Goal: Information Seeking & Learning: Learn about a topic

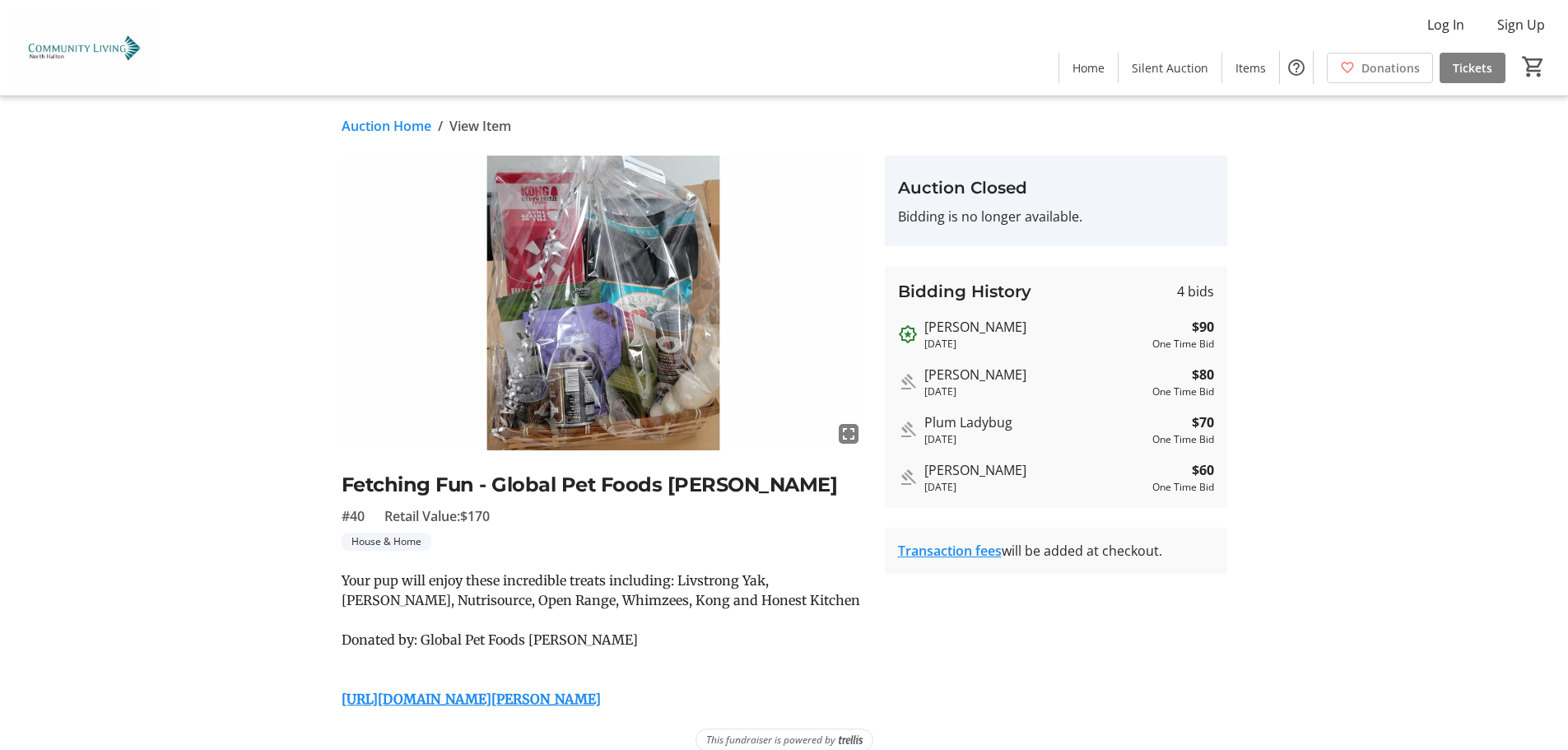
click at [378, 129] on link "Auction Home" at bounding box center [386, 126] width 89 height 19
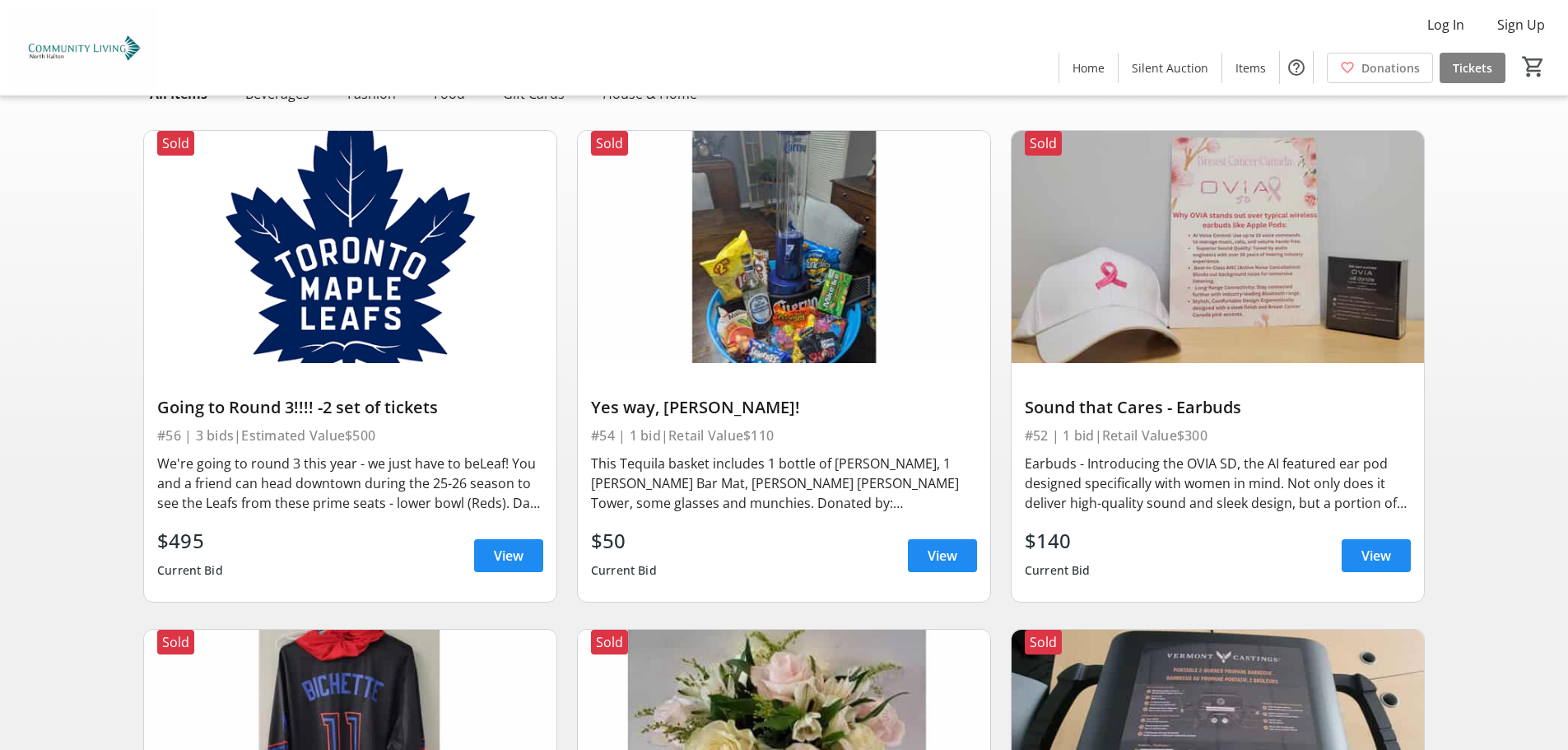
scroll to position [83, 0]
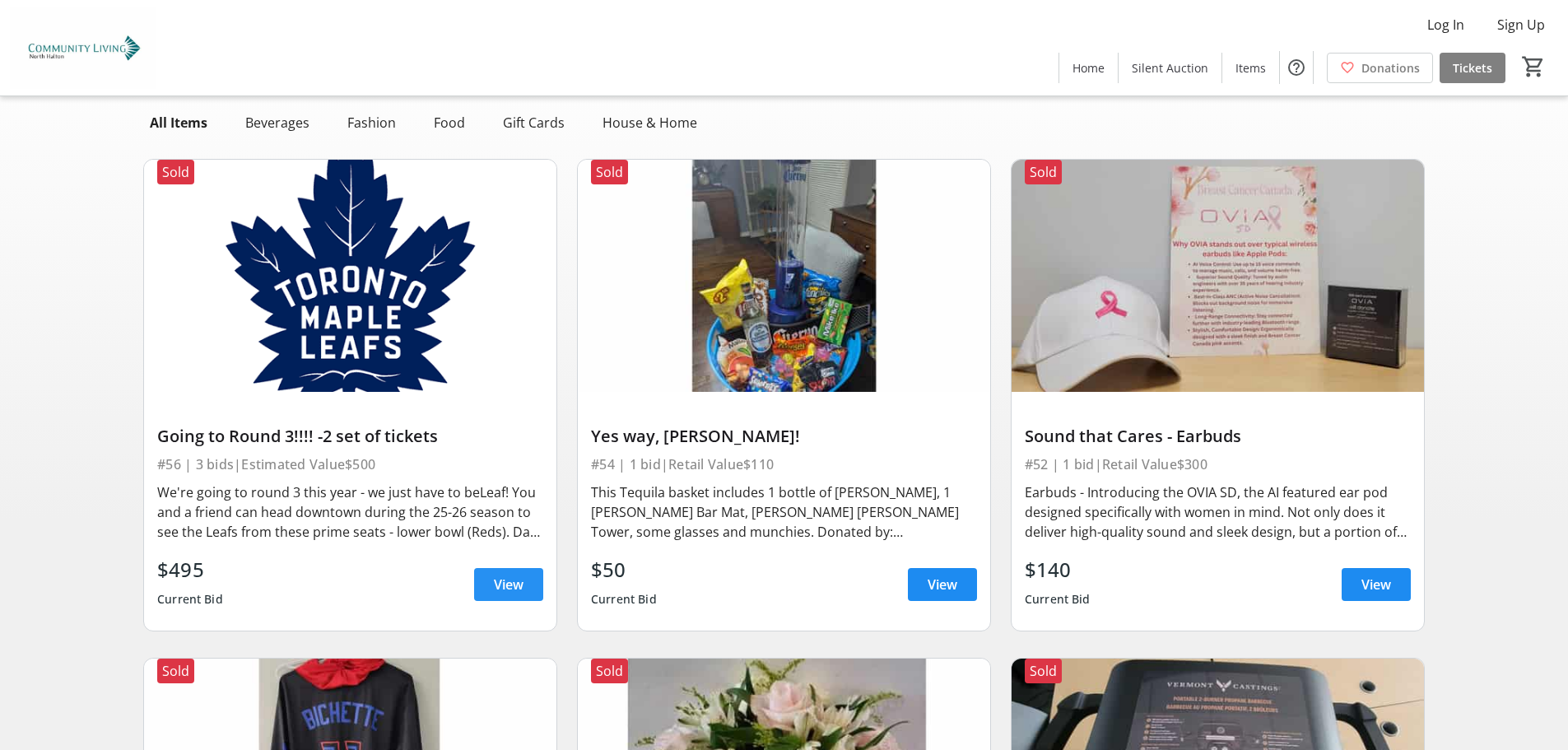
click at [525, 582] on span at bounding box center [508, 584] width 69 height 40
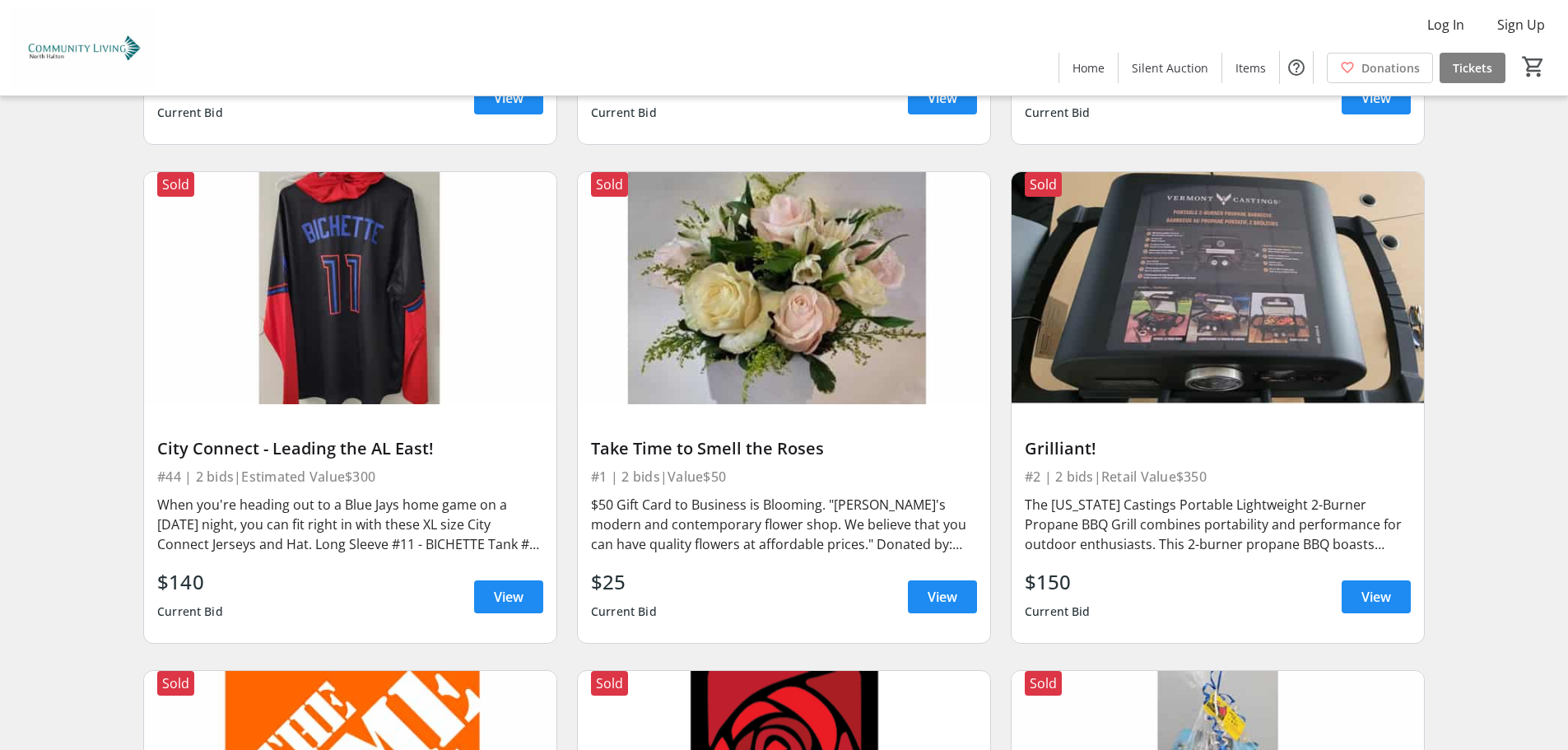
scroll to position [576, 0]
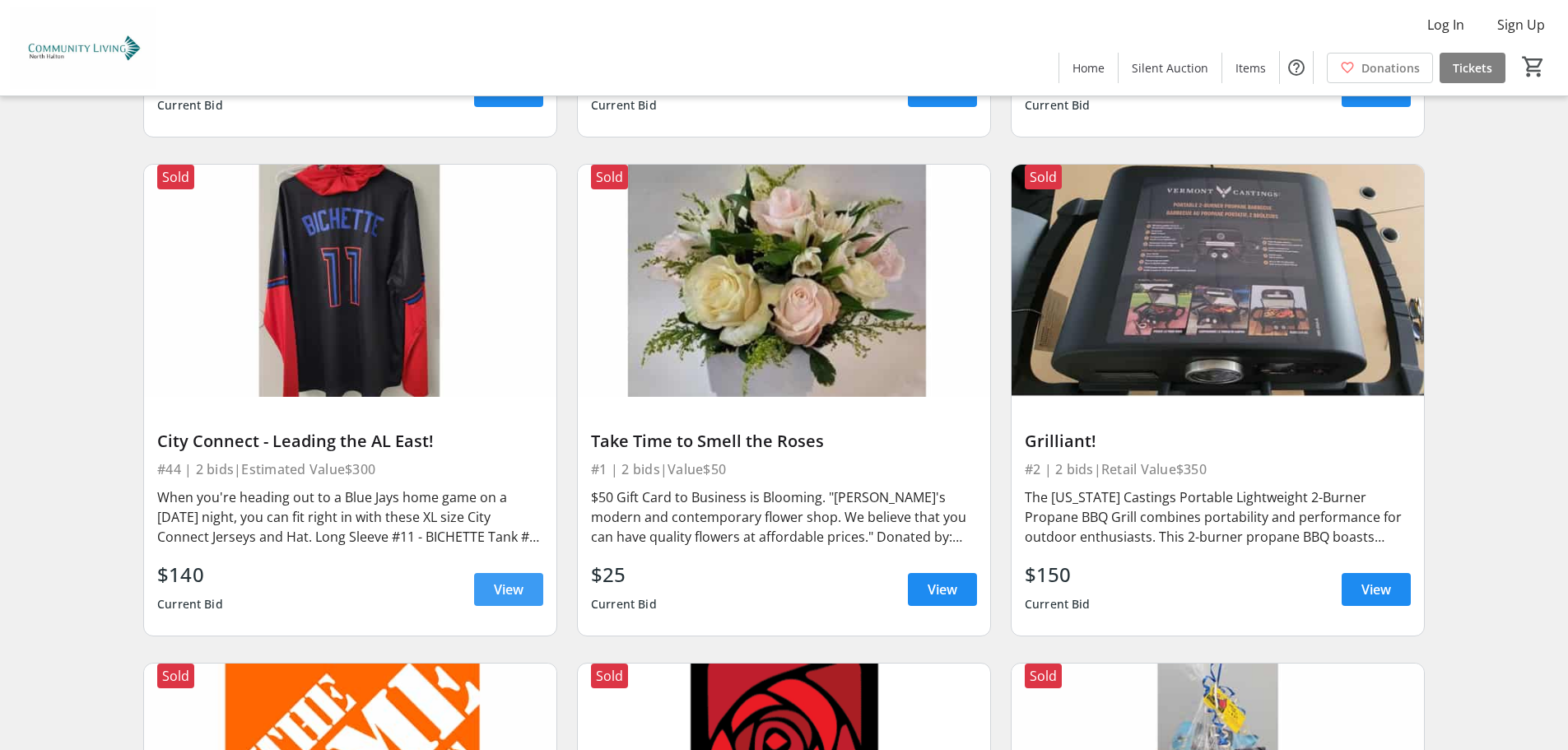
click at [507, 587] on span "View" at bounding box center [508, 588] width 30 height 19
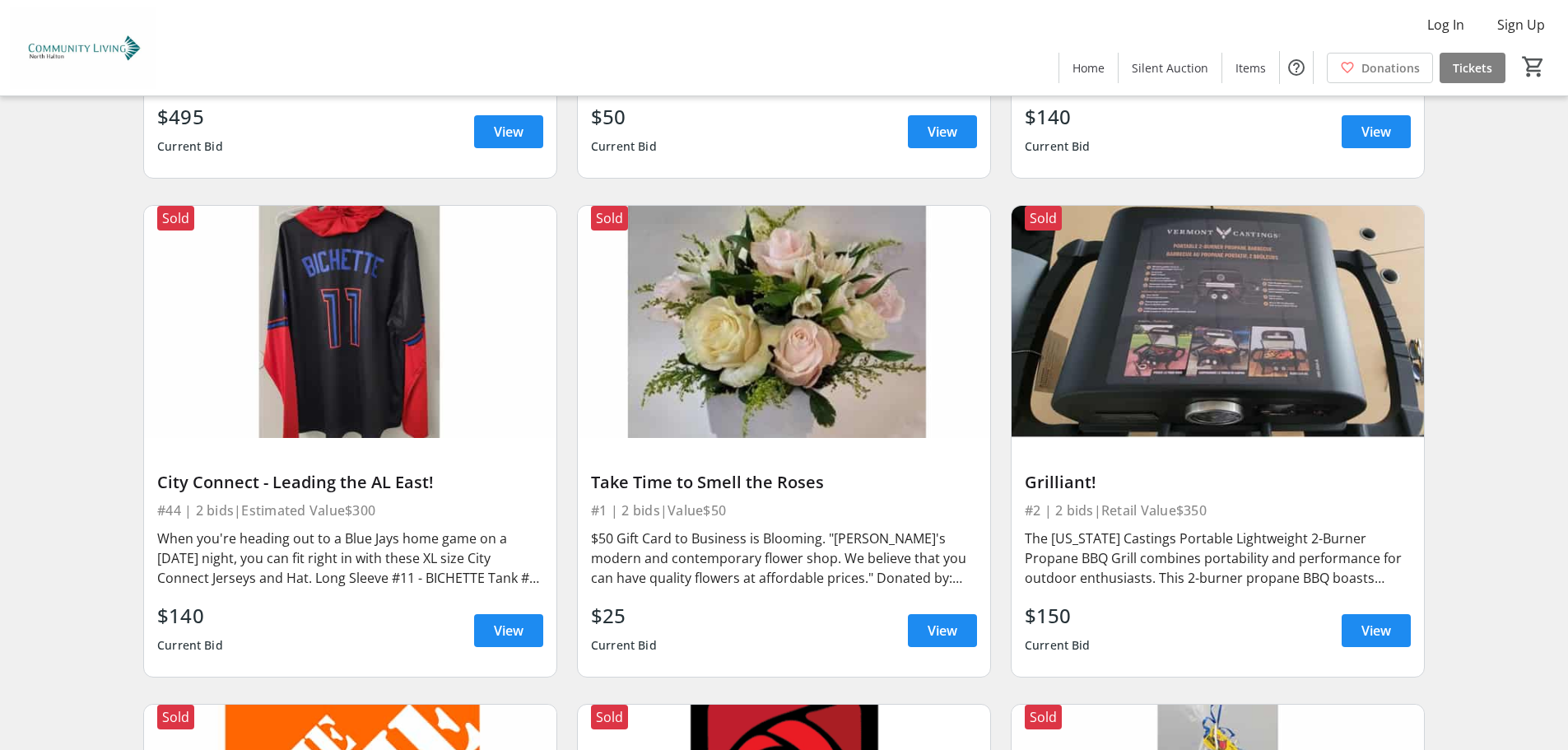
scroll to position [494, 0]
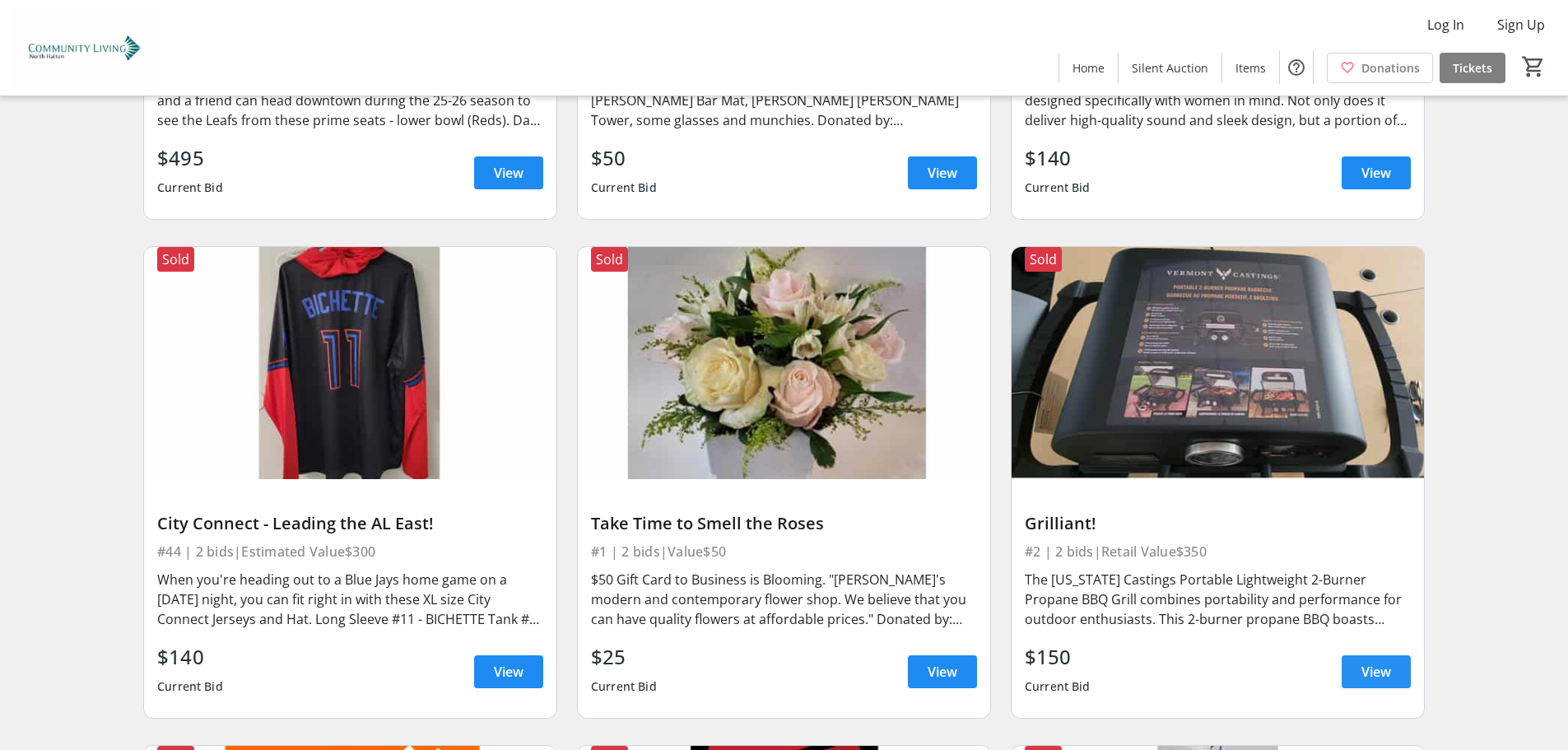
click at [1369, 673] on span "View" at bounding box center [1376, 671] width 30 height 19
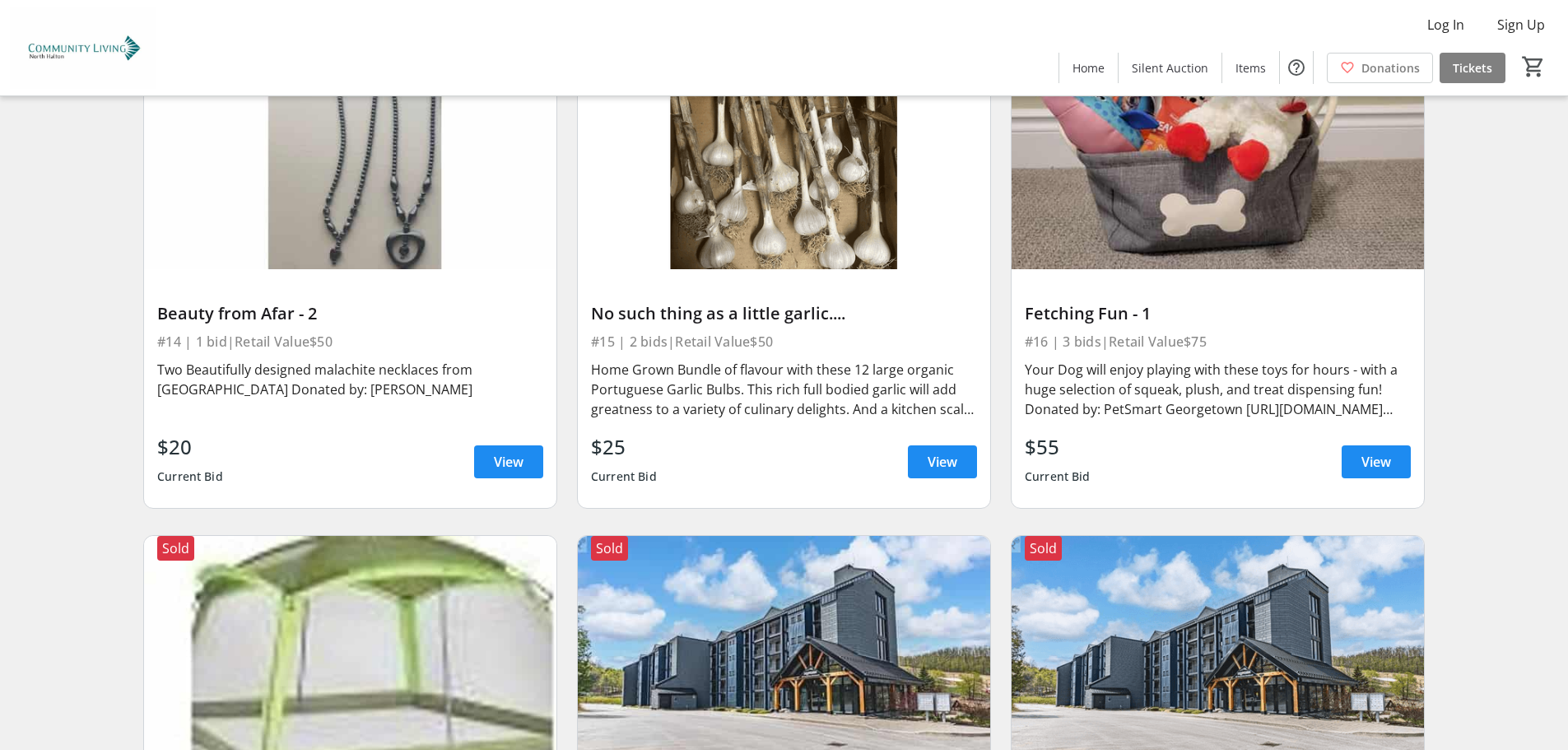
scroll to position [2715, 0]
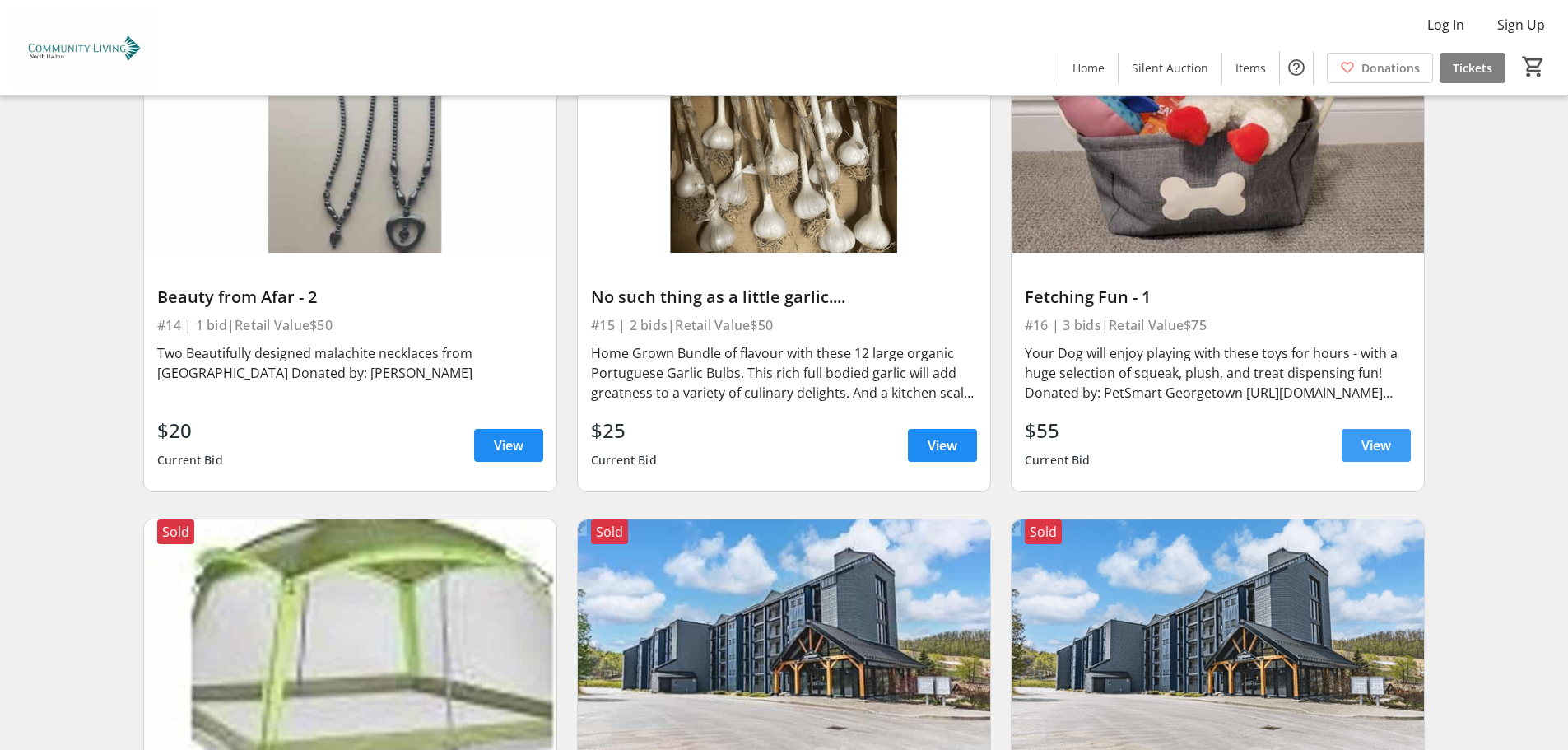
click at [1363, 443] on span "View" at bounding box center [1376, 445] width 30 height 19
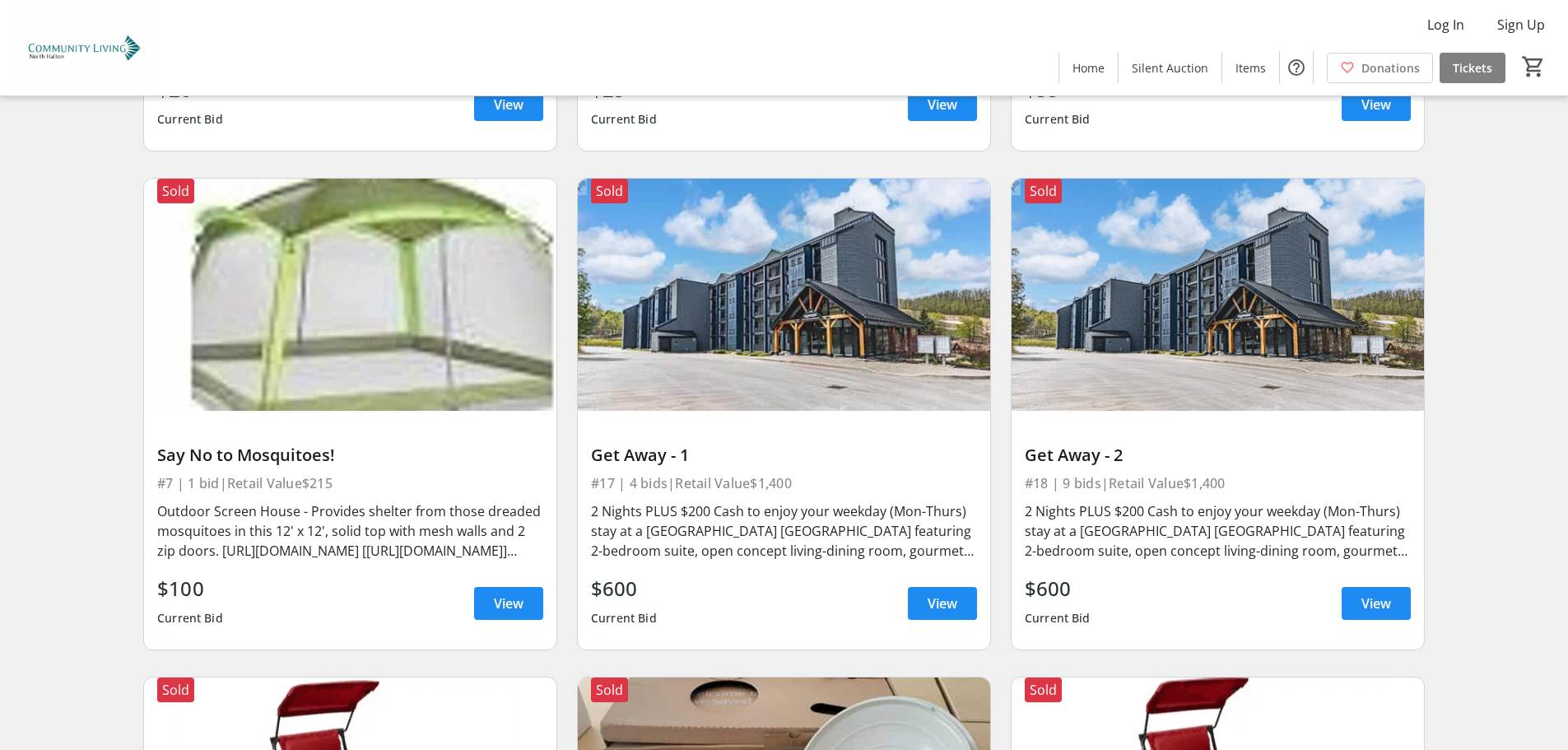
scroll to position [3209, 0]
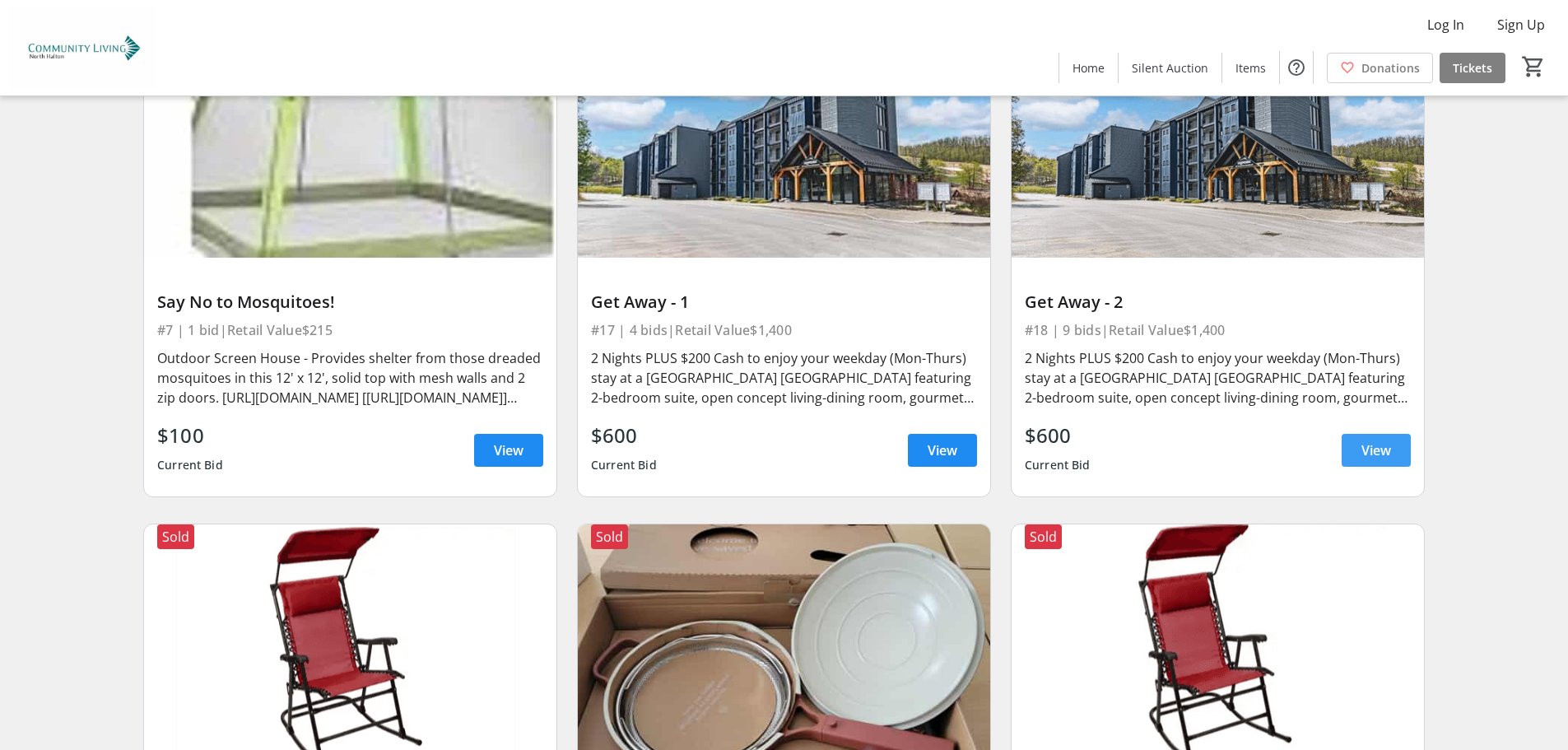
click at [1372, 446] on span "View" at bounding box center [1376, 449] width 30 height 19
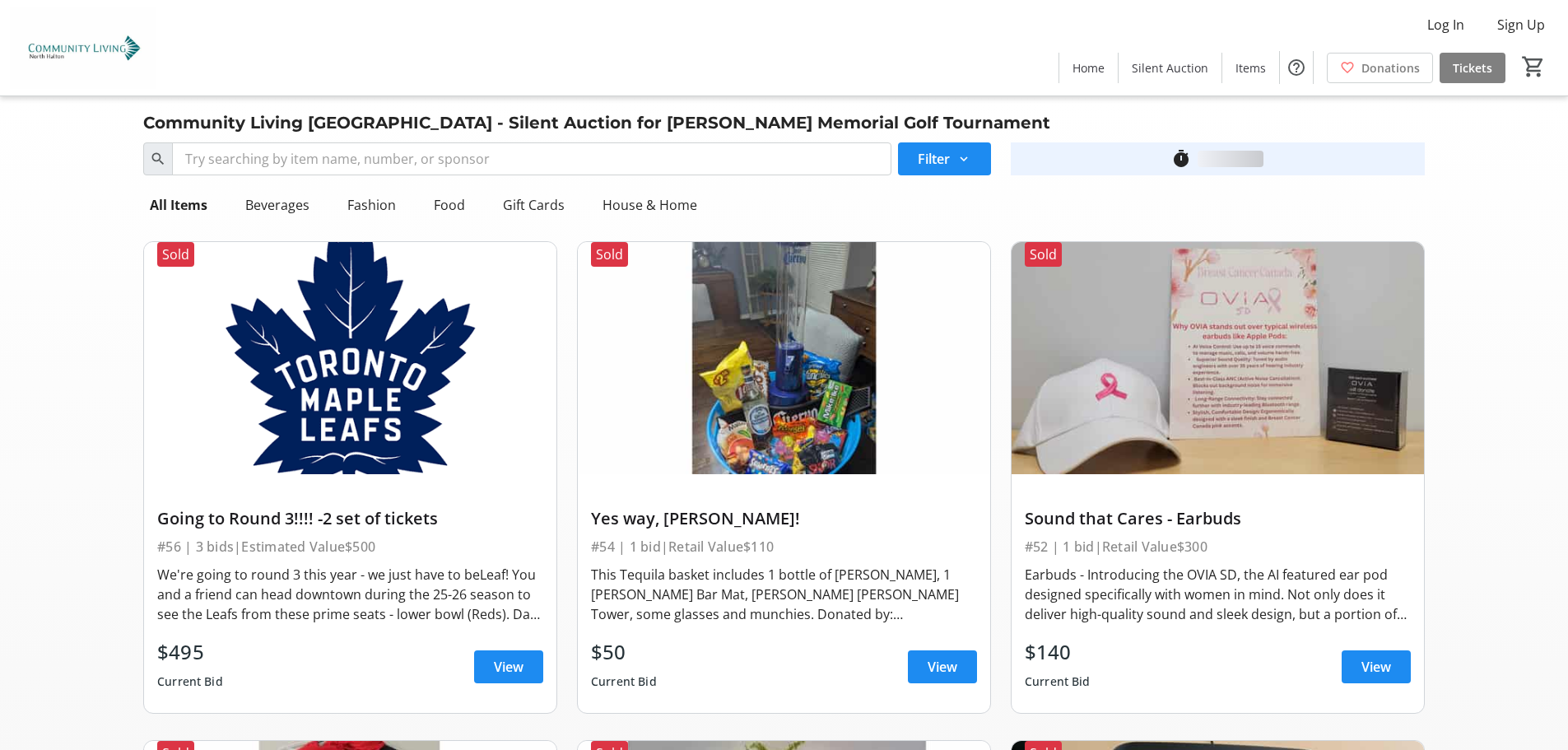
scroll to position [3209, 0]
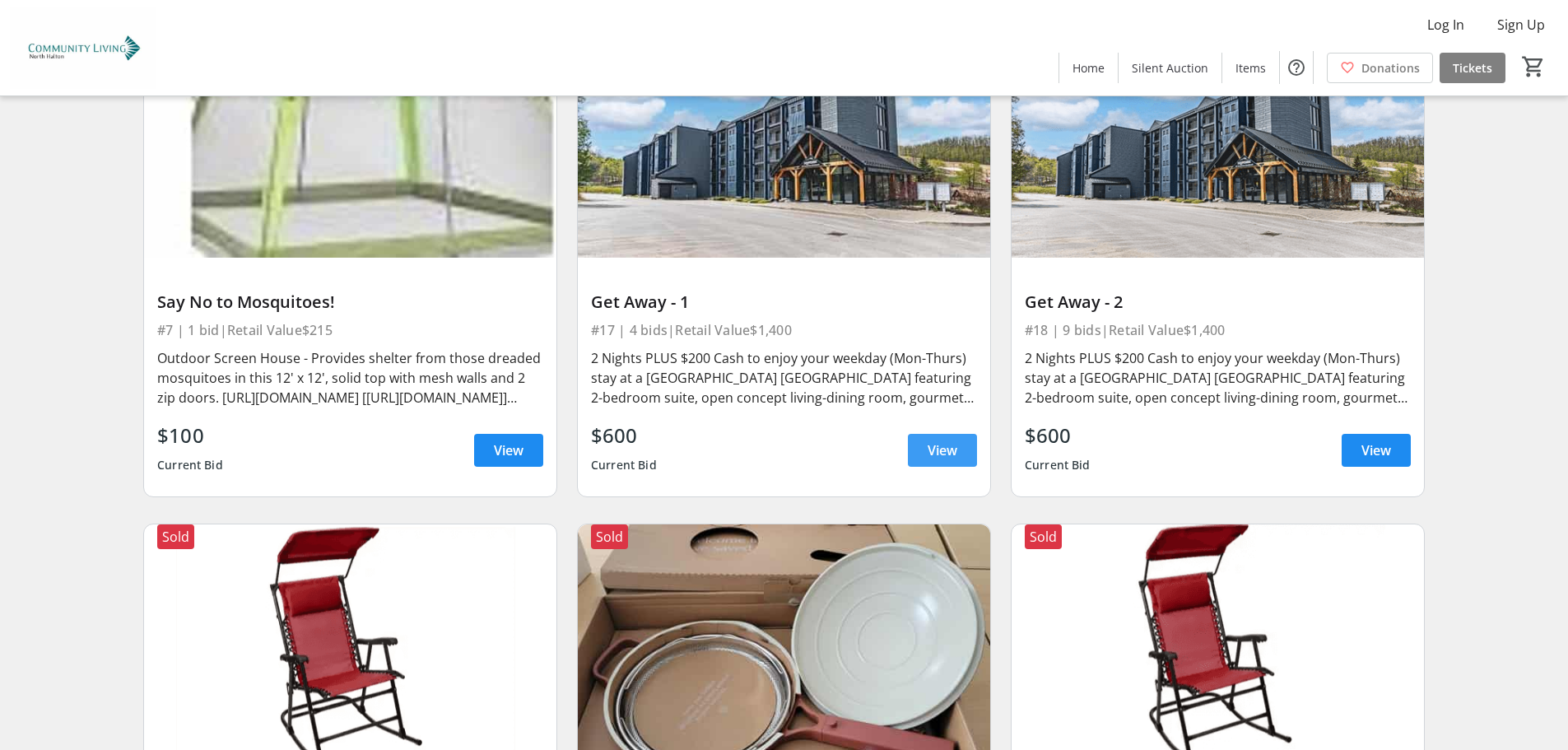
click at [932, 448] on span "View" at bounding box center [942, 449] width 30 height 19
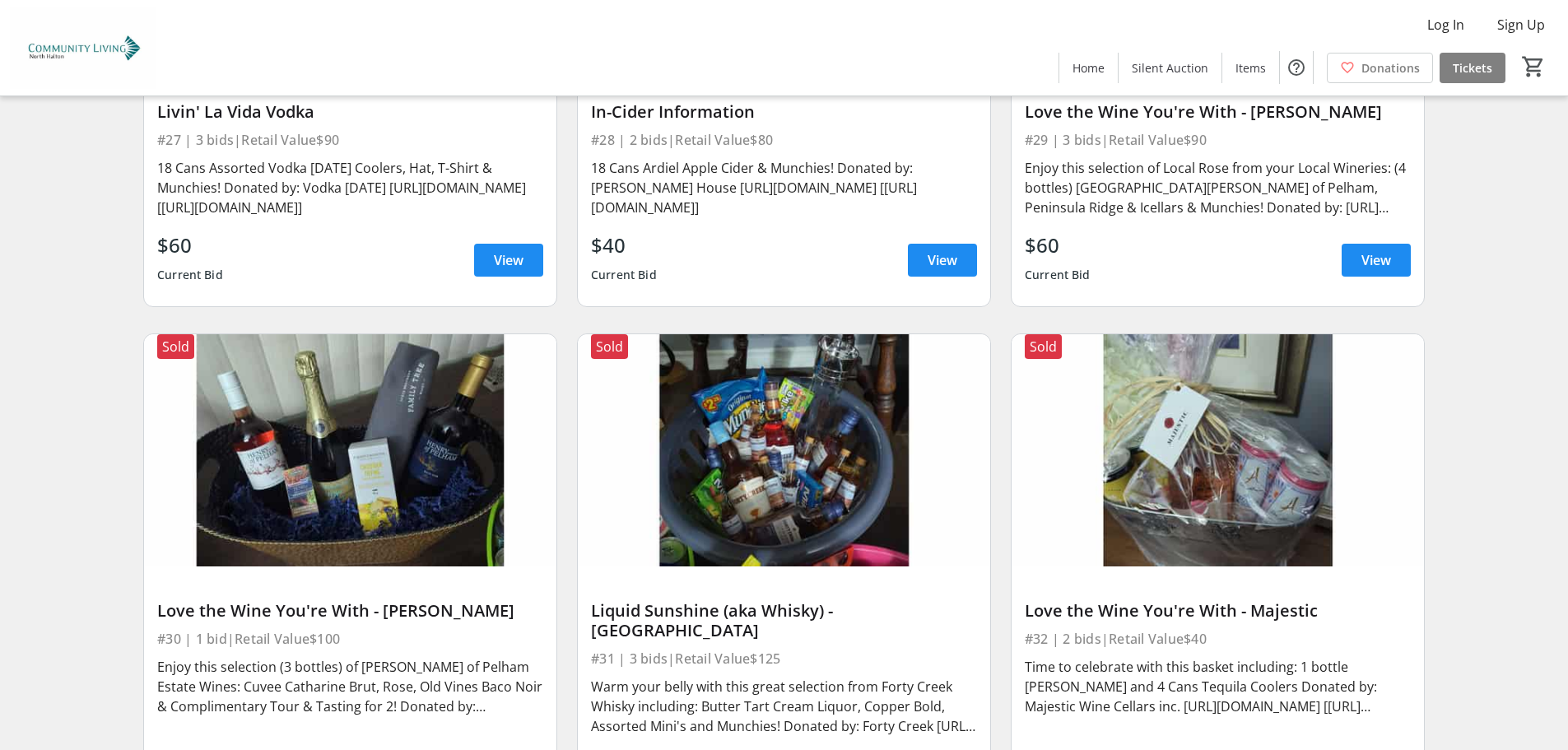
scroll to position [6089, 0]
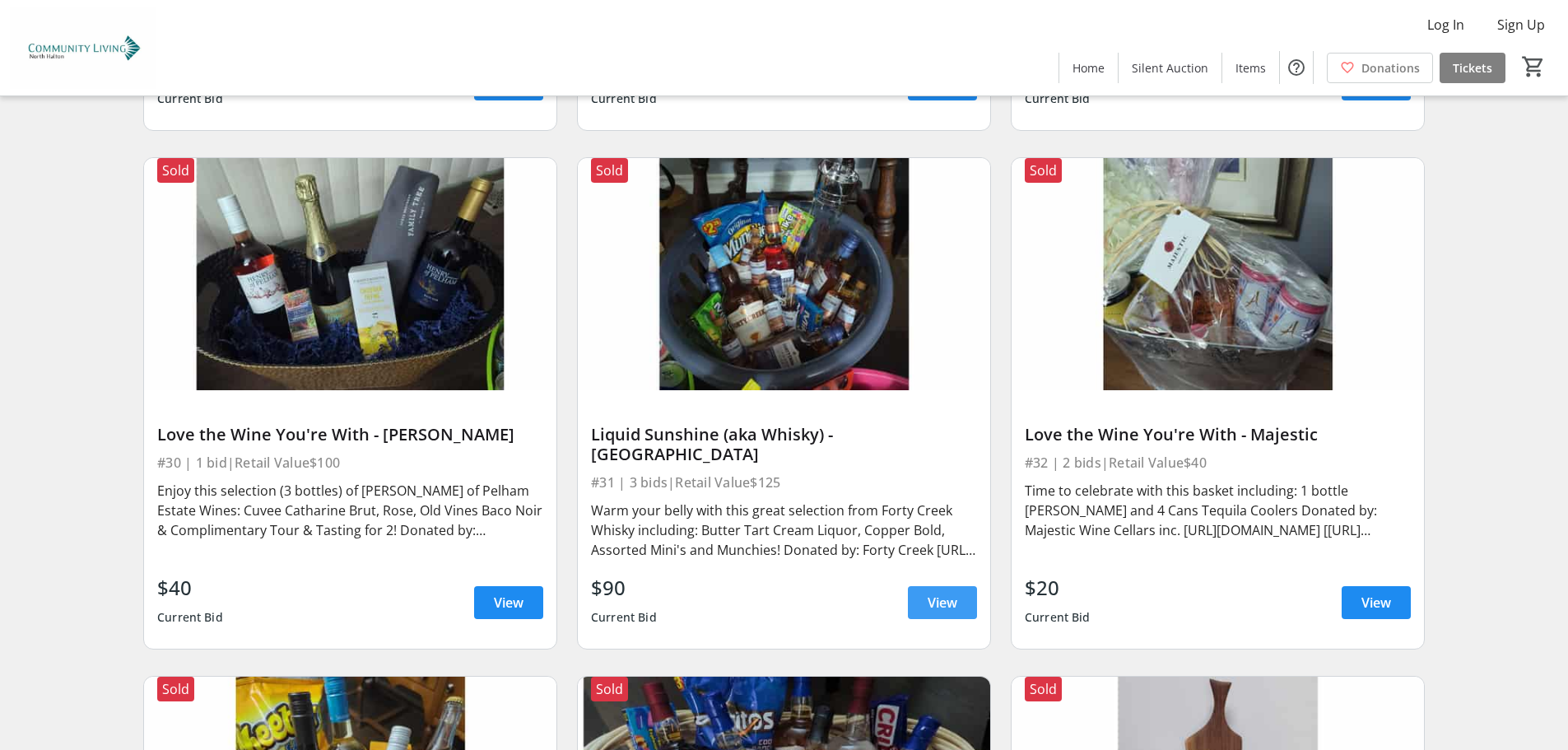
click at [952, 592] on span "View" at bounding box center [942, 602] width 30 height 19
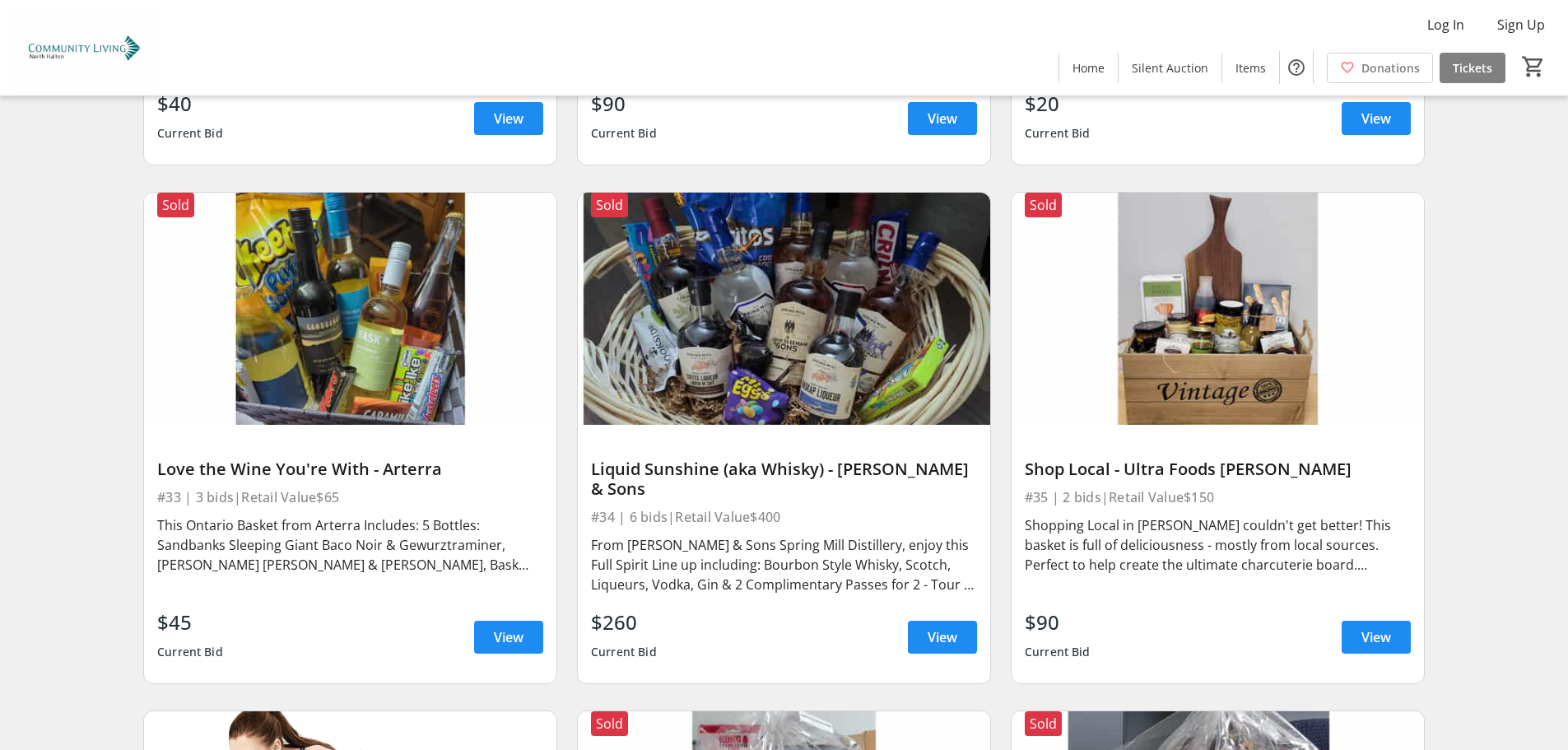
scroll to position [6583, 0]
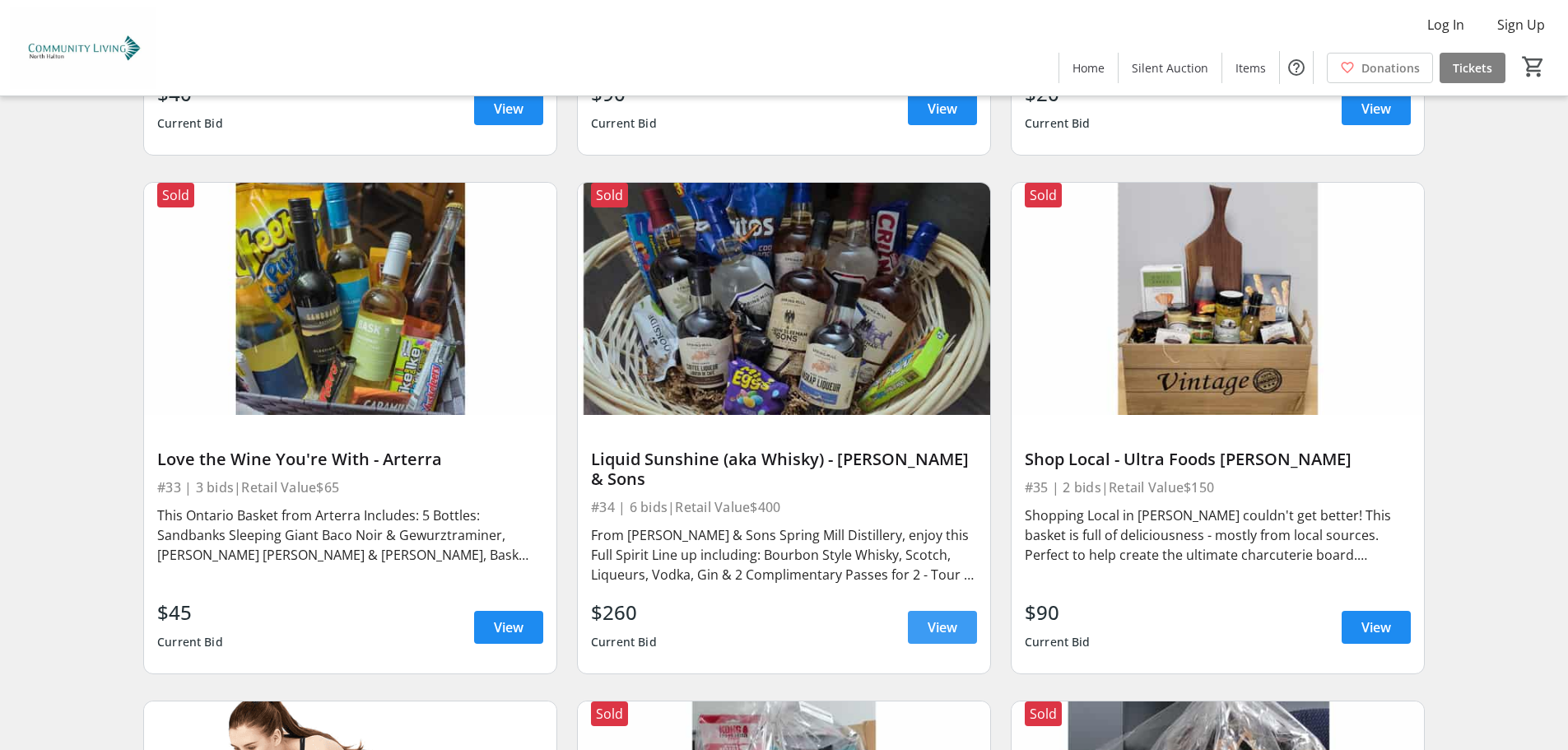
click at [937, 617] on span "View" at bounding box center [942, 626] width 30 height 19
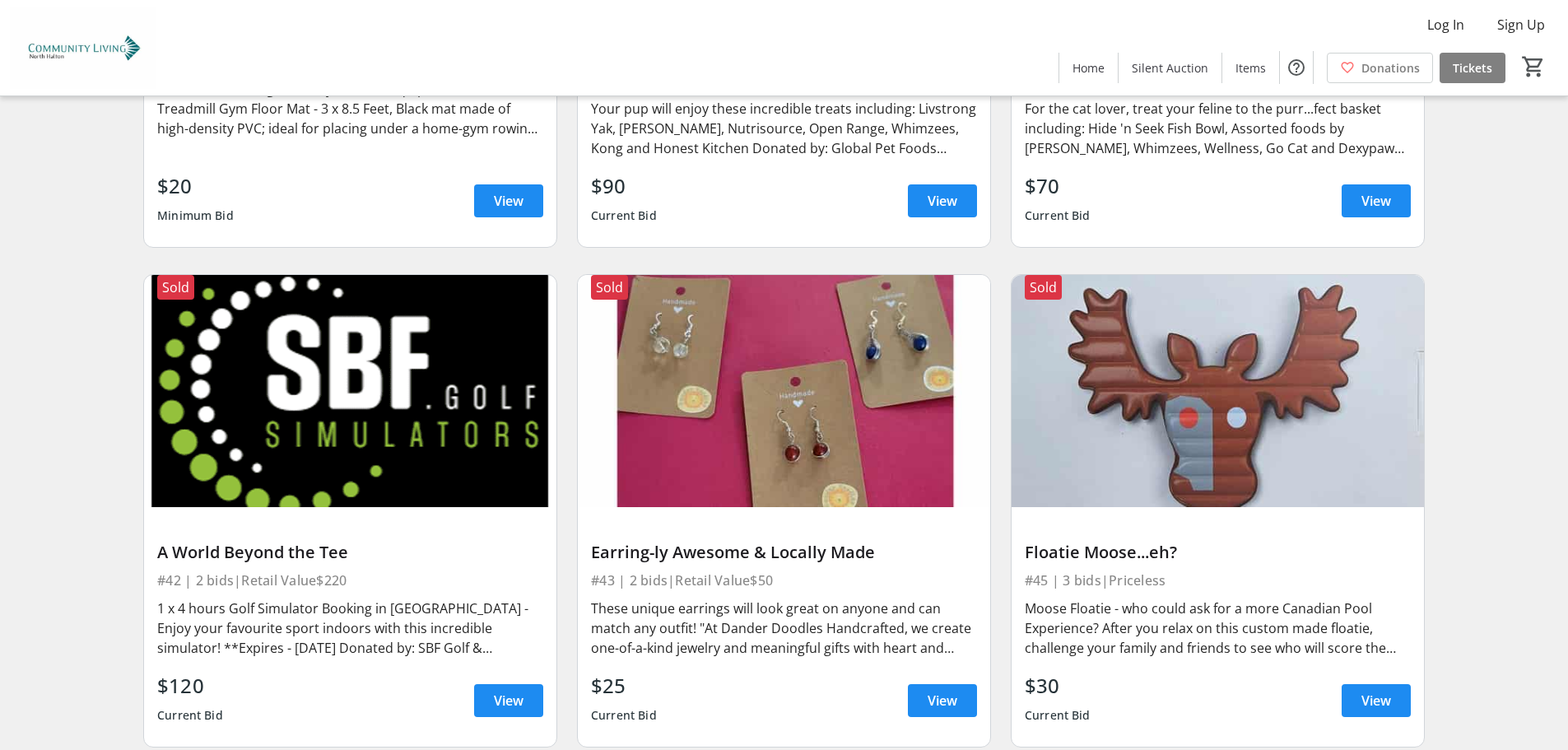
scroll to position [7653, 0]
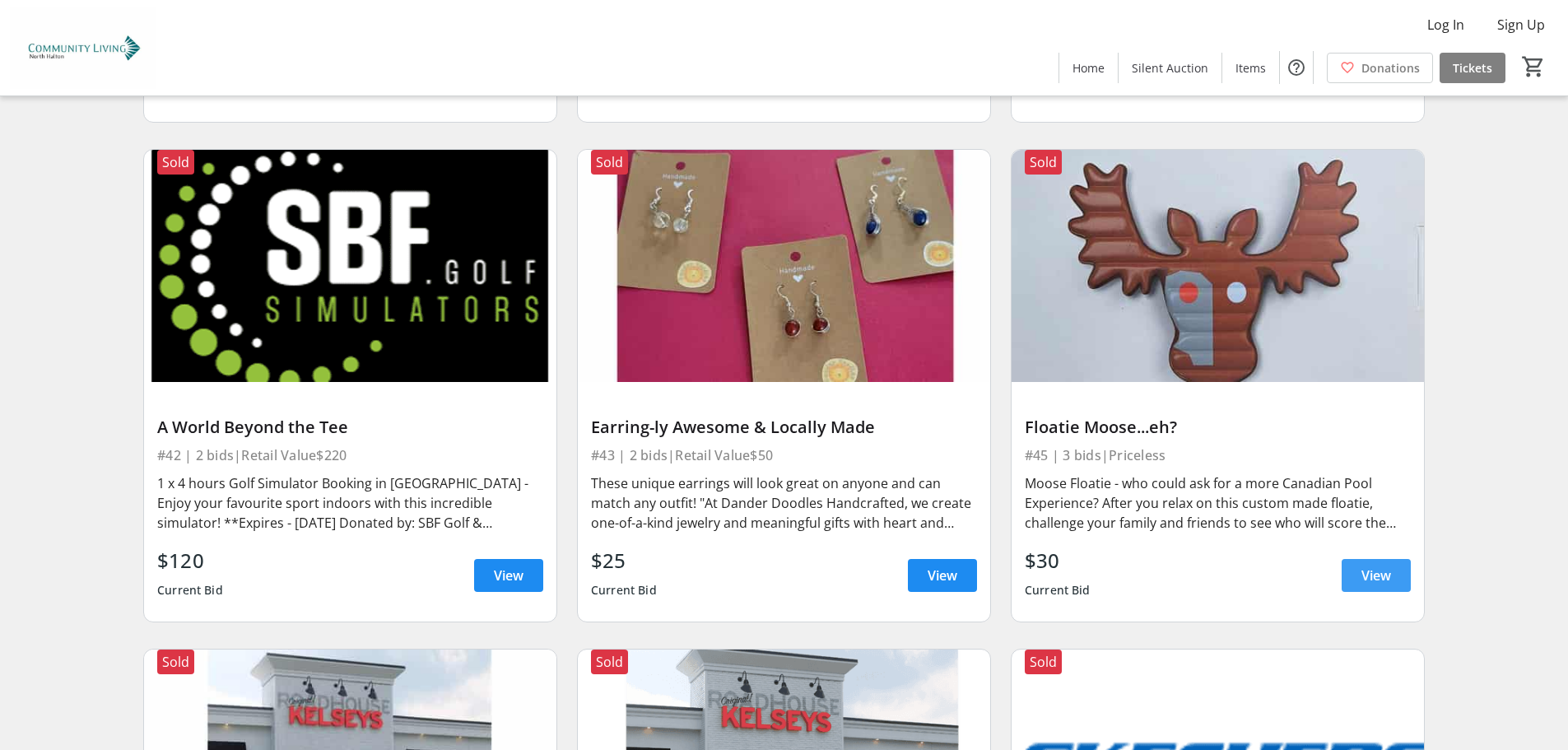
click at [1371, 565] on span "View" at bounding box center [1376, 575] width 30 height 19
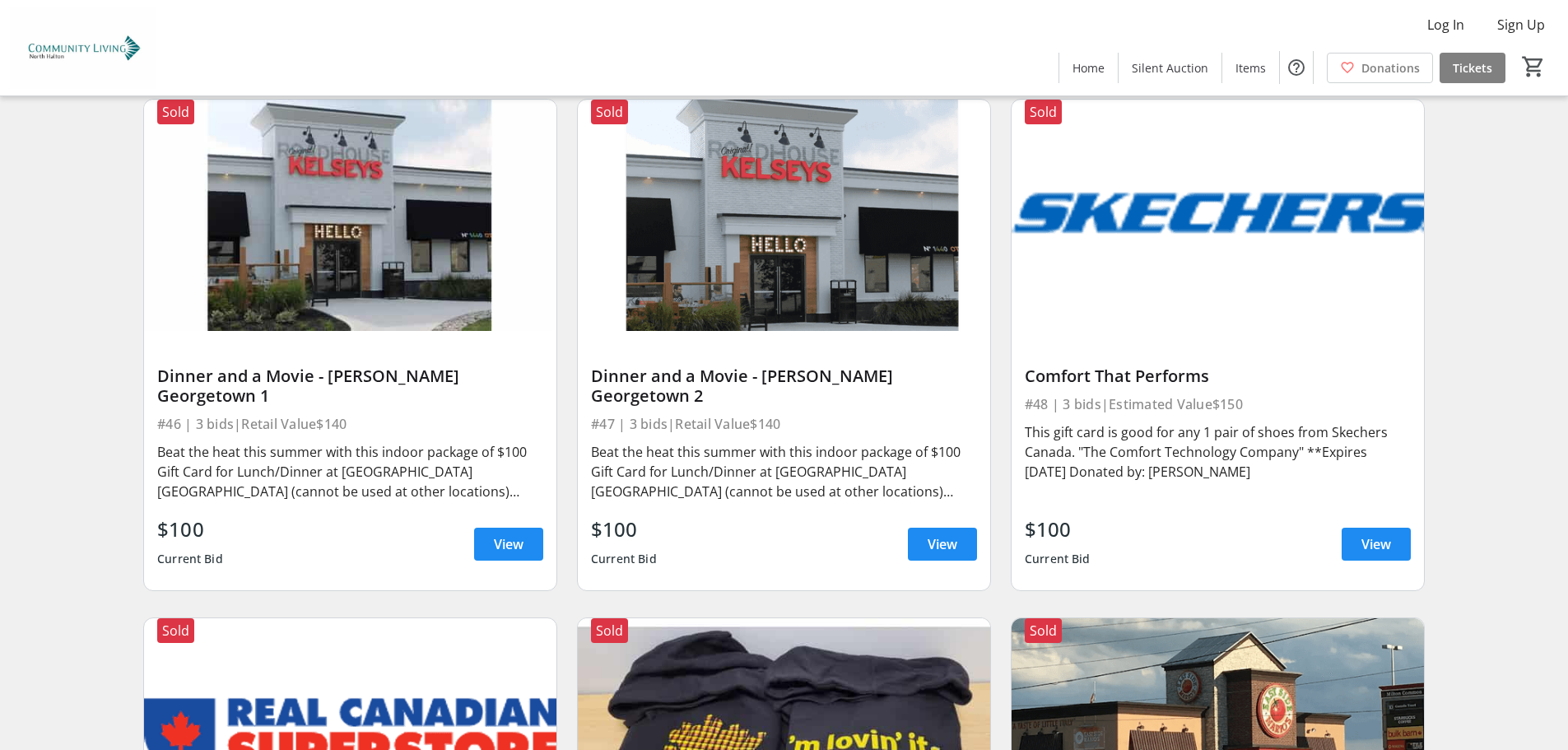
scroll to position [8229, 0]
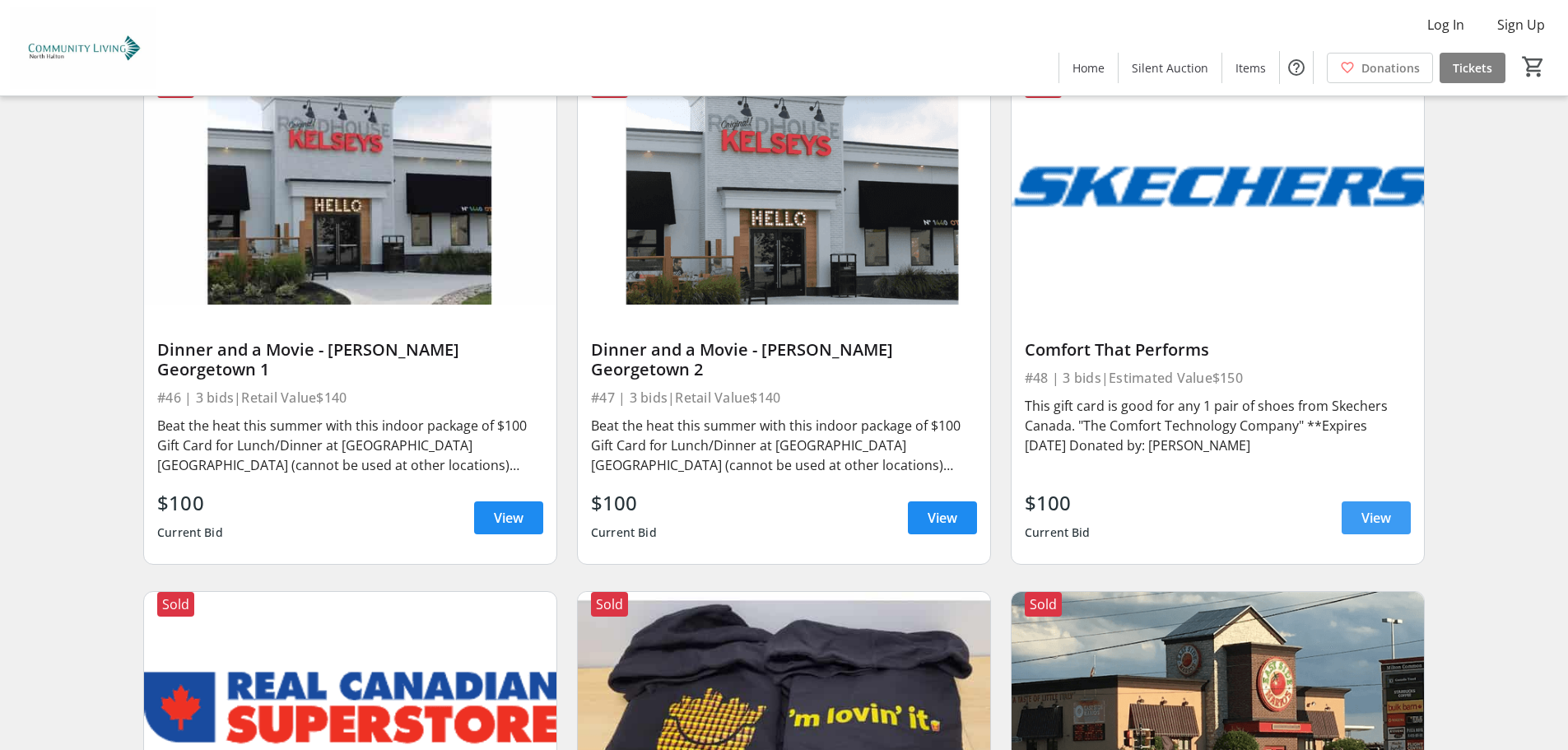
click at [1380, 507] on span "View" at bounding box center [1376, 517] width 30 height 19
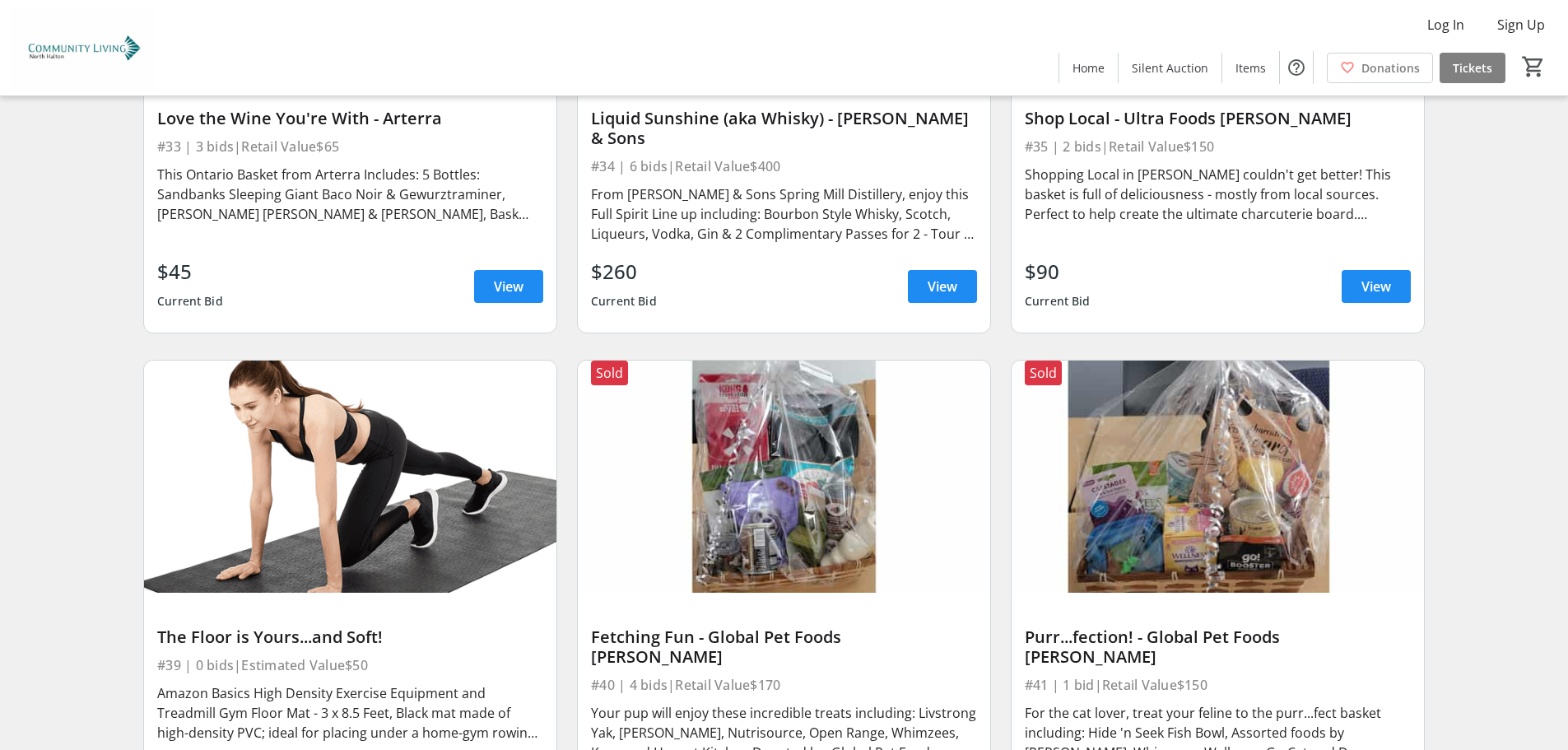
scroll to position [7181, 0]
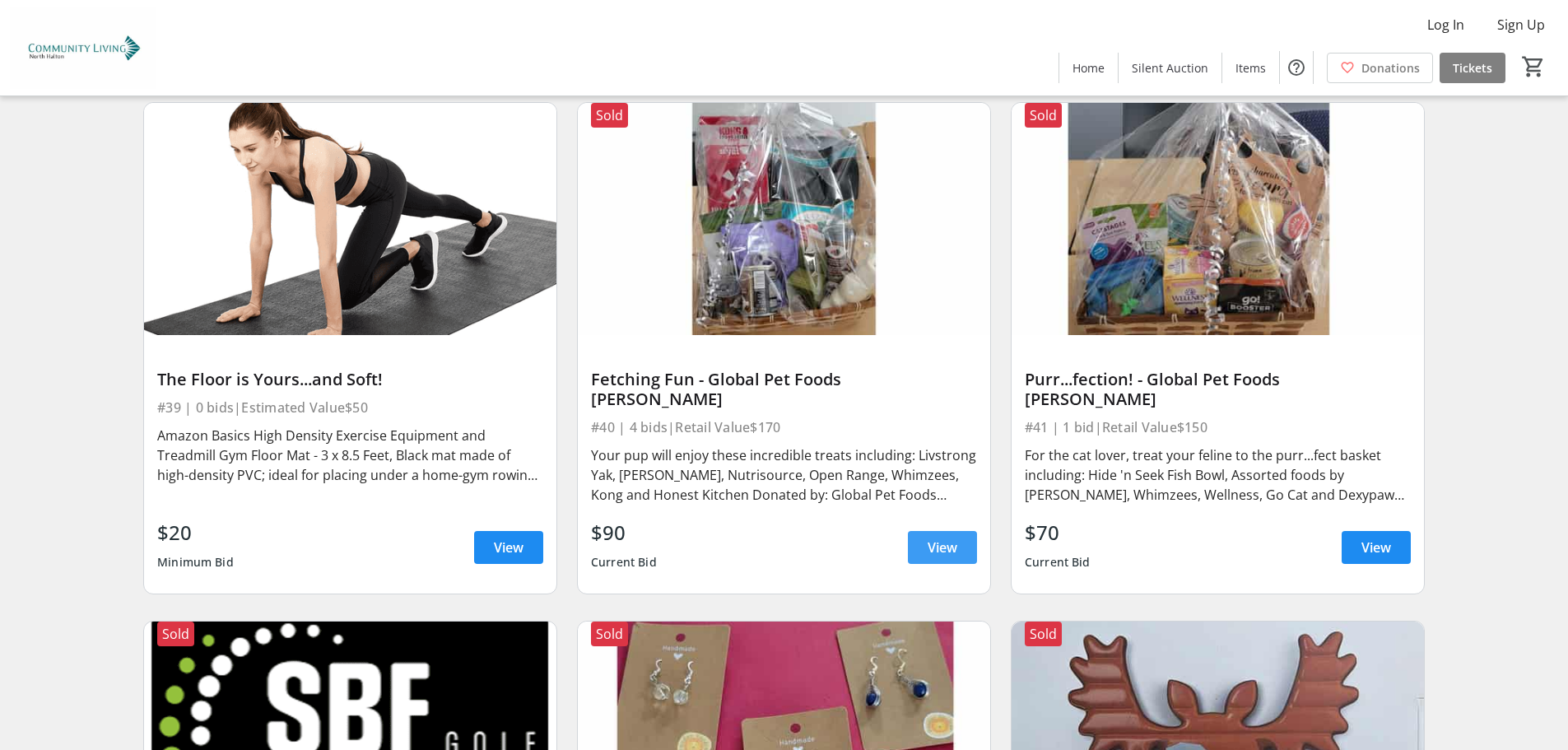
click at [935, 538] on span "View" at bounding box center [942, 547] width 30 height 19
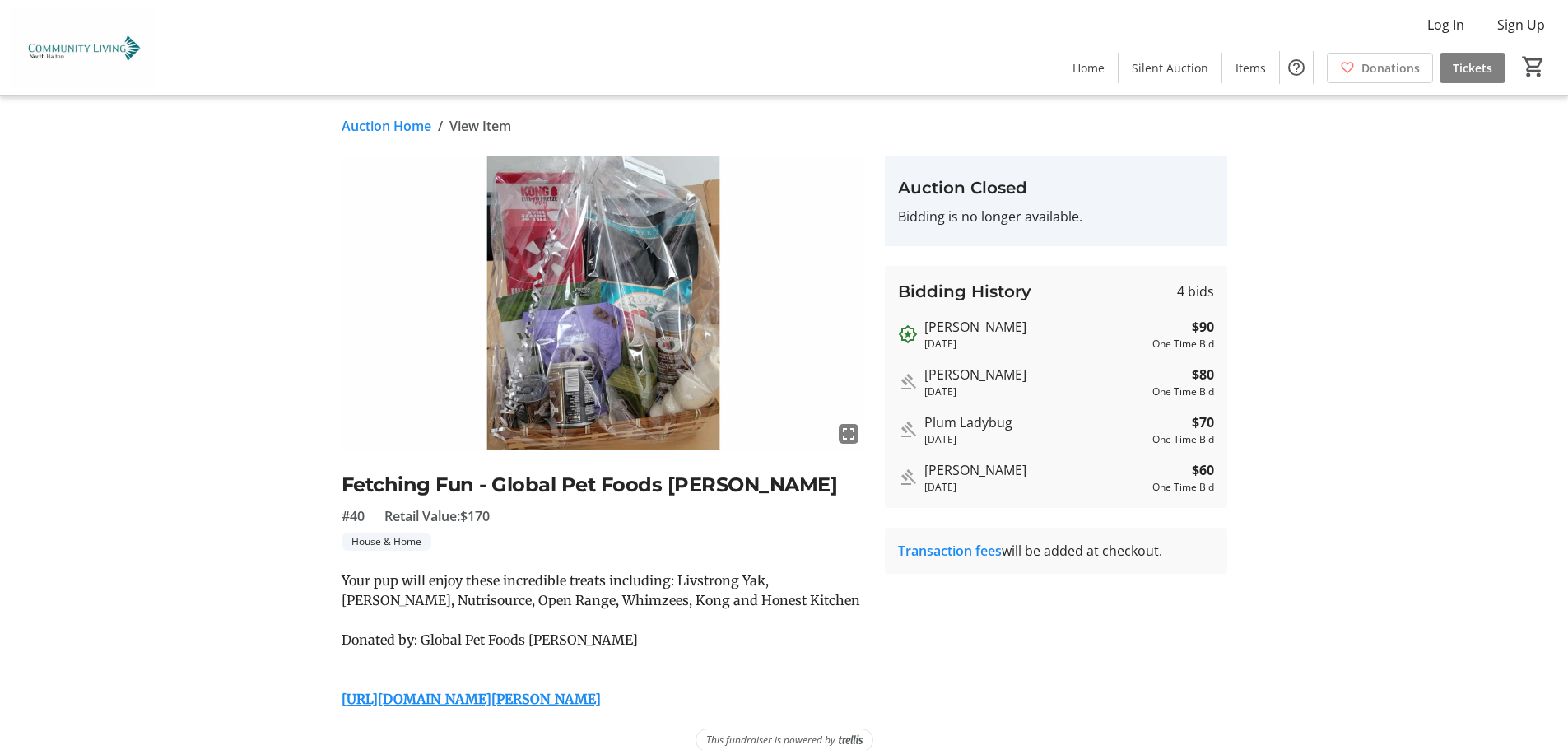
click at [398, 123] on link "Auction Home" at bounding box center [386, 126] width 89 height 19
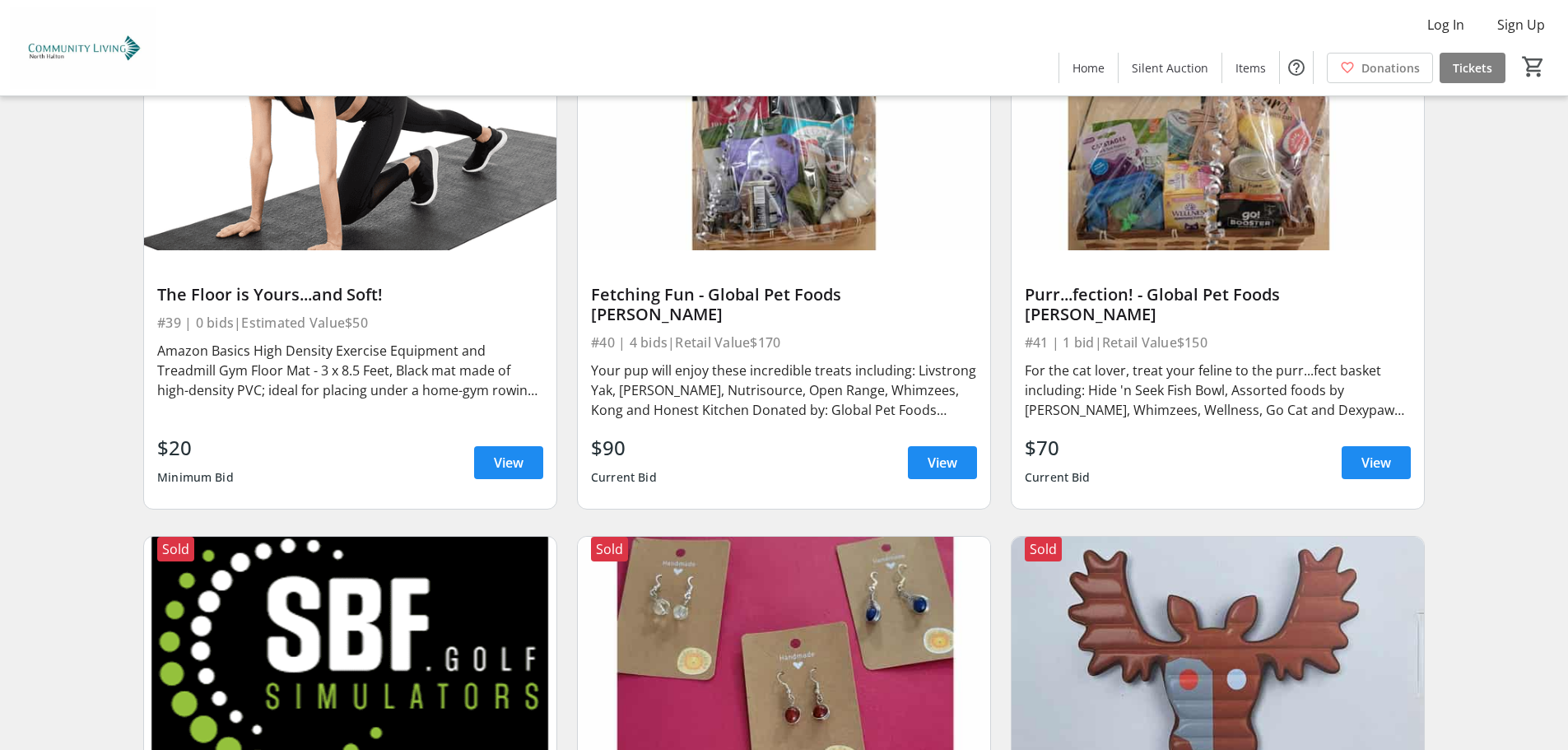
scroll to position [7159, 0]
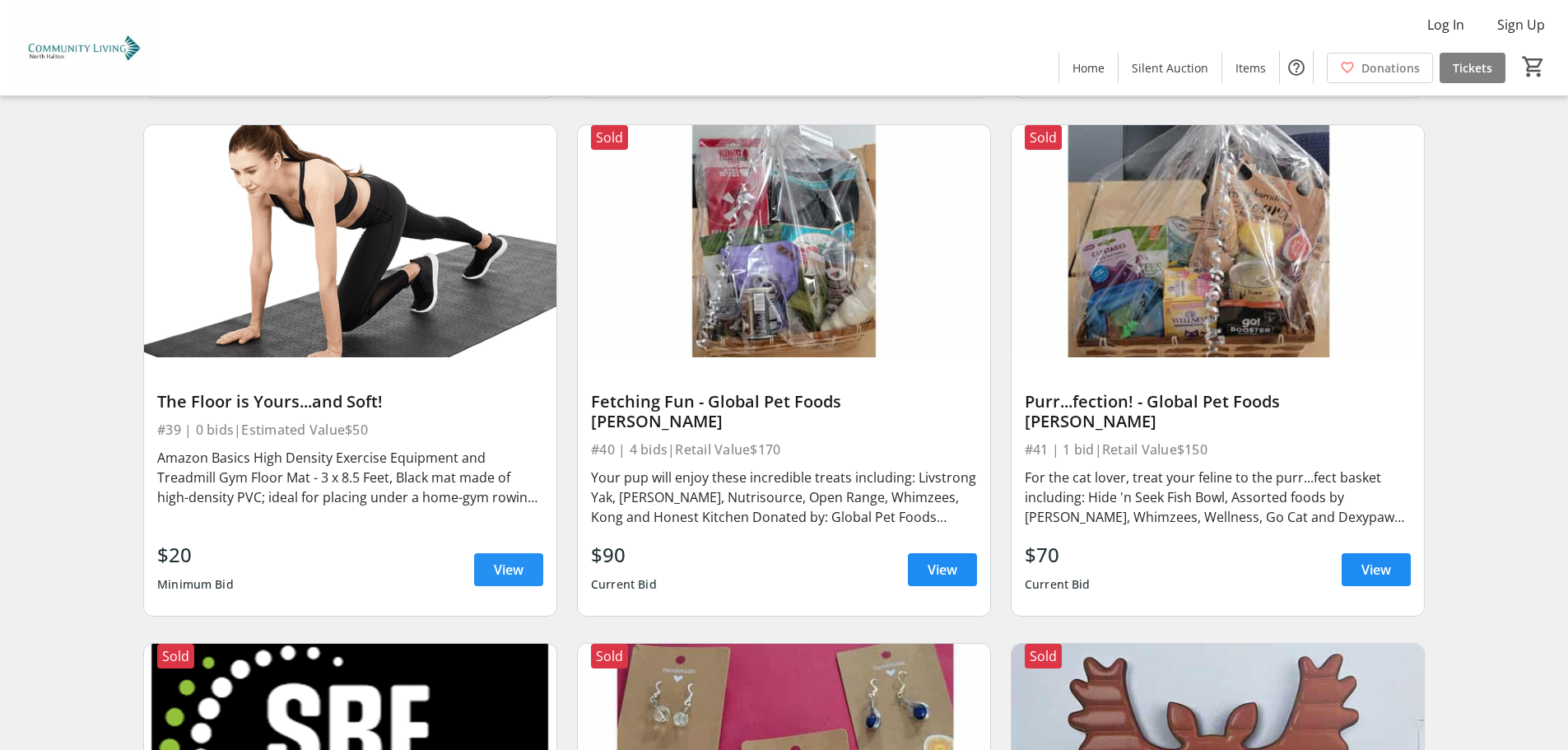
click at [510, 560] on span "View" at bounding box center [508, 569] width 30 height 19
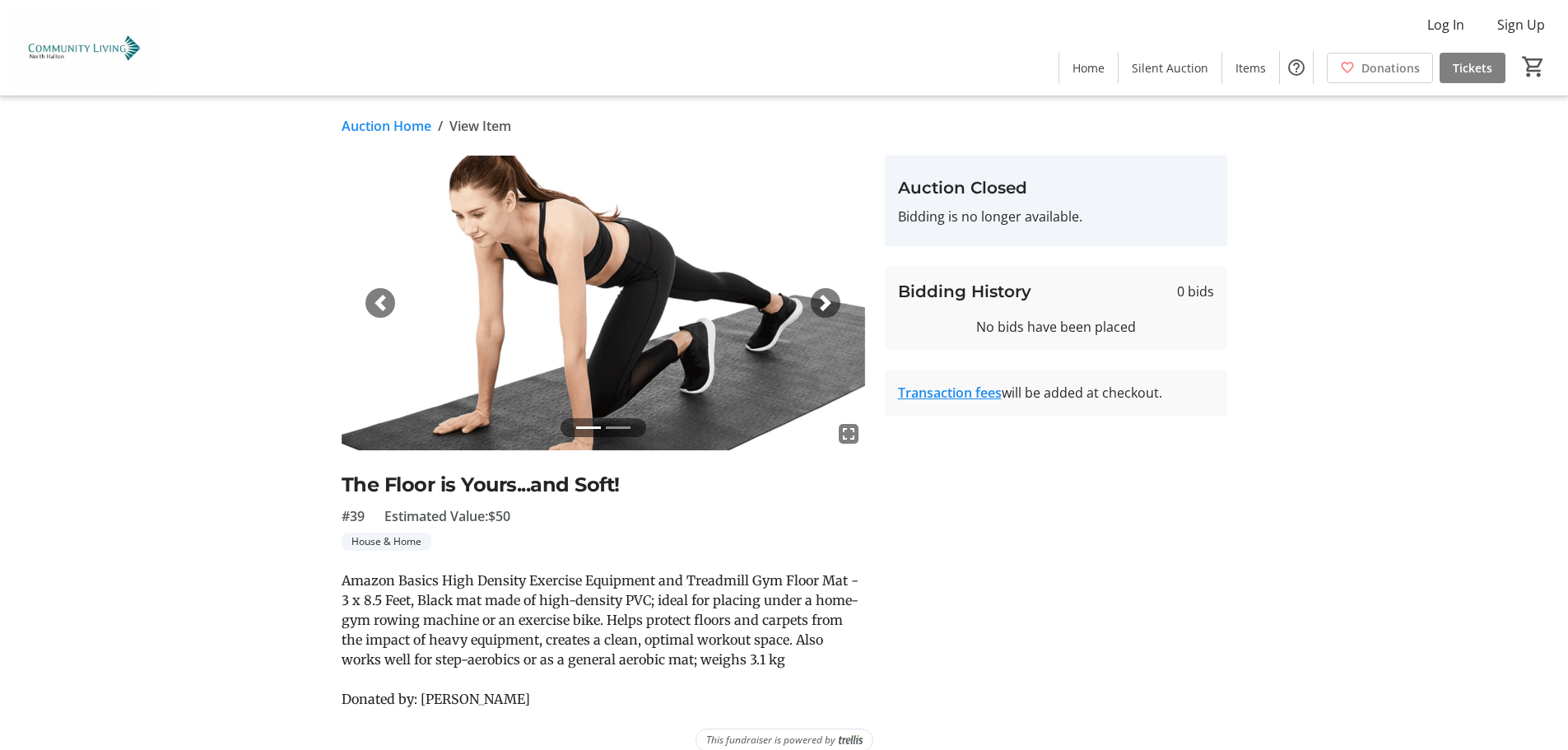
scroll to position [21, 0]
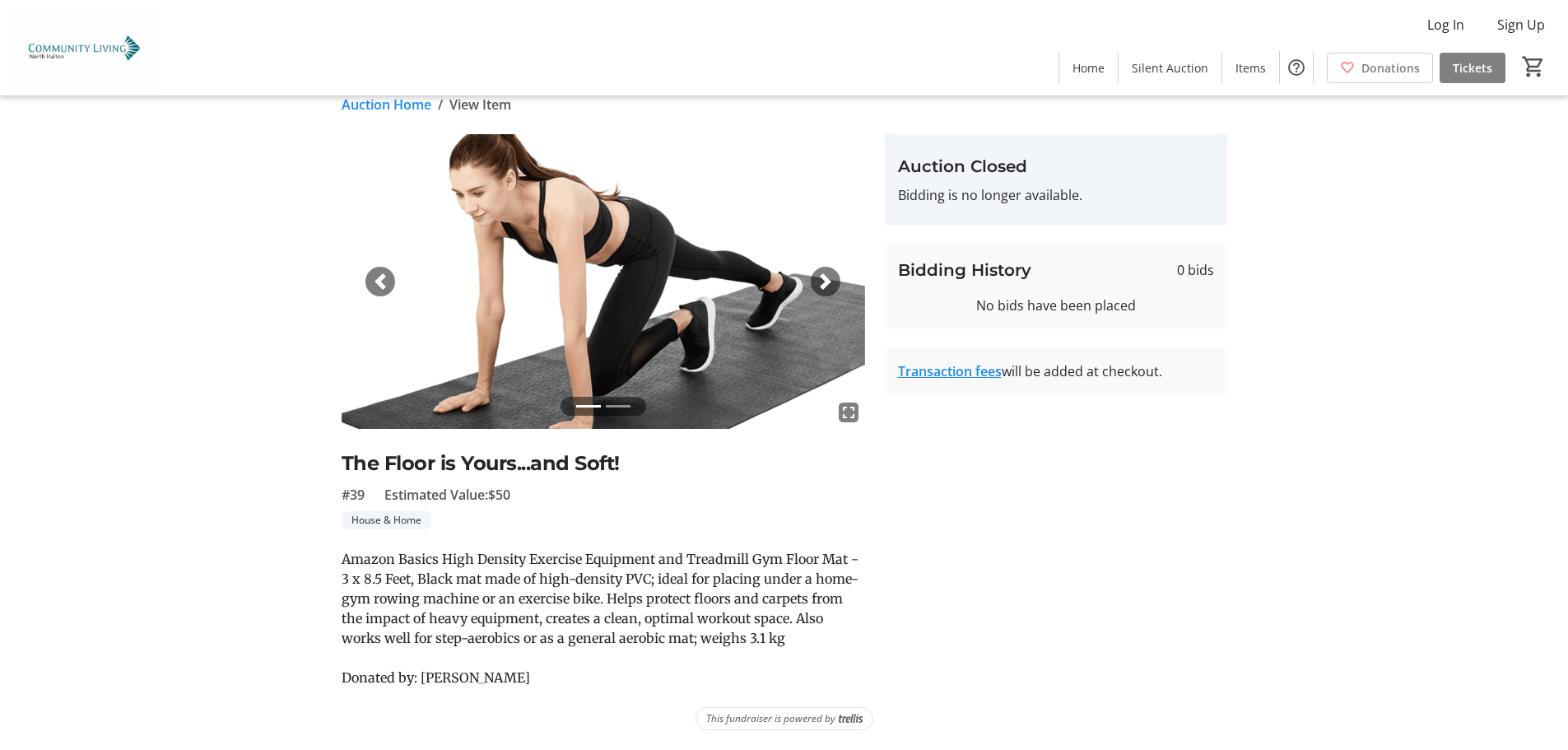
click at [824, 281] on span "button" at bounding box center [826, 281] width 17 height 17
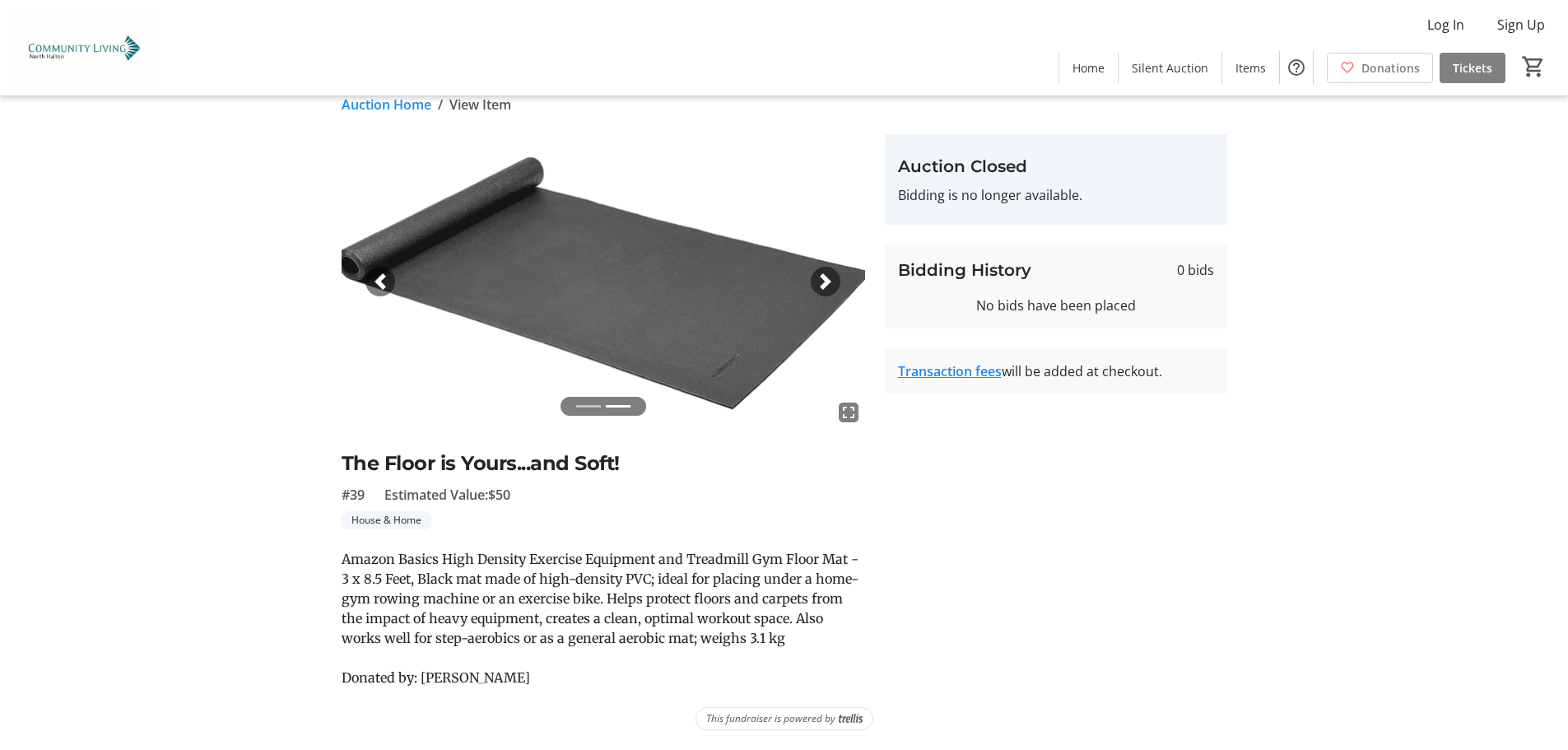
click at [824, 281] on span "button" at bounding box center [826, 281] width 17 height 17
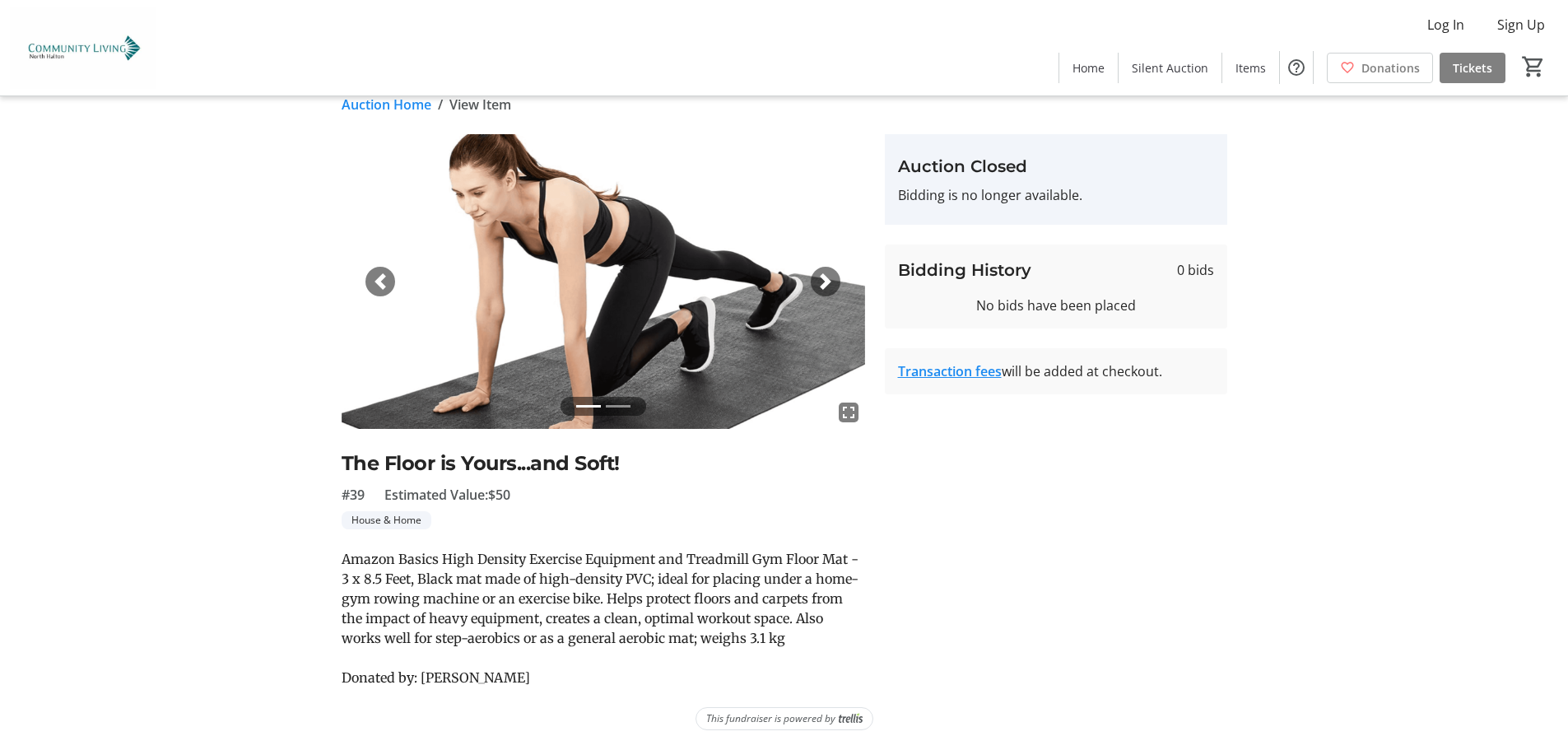
click at [826, 282] on span "button" at bounding box center [826, 281] width 17 height 17
